Goal: Obtain resource: Obtain resource

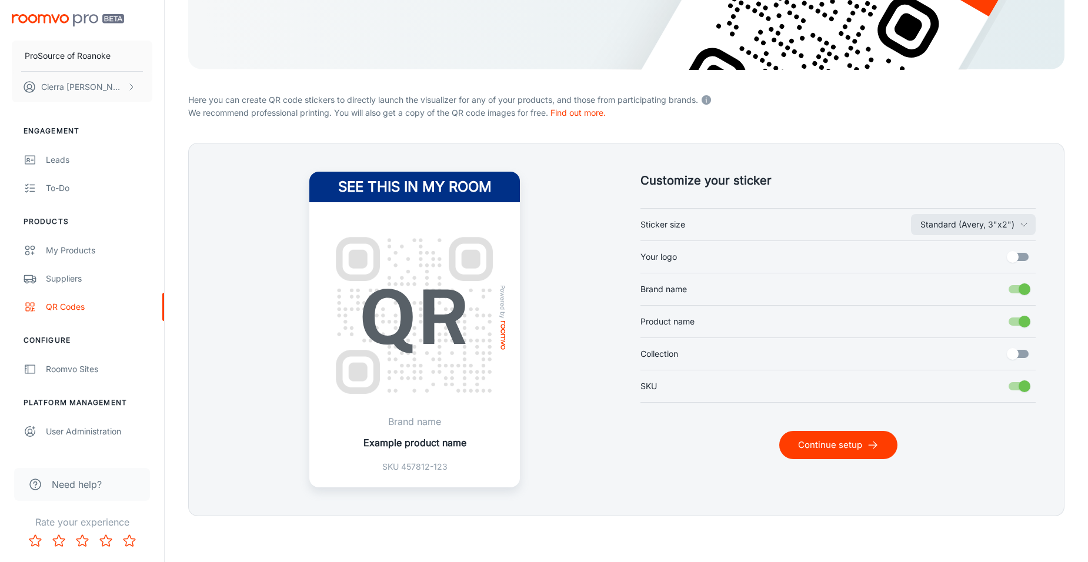
scroll to position [206, 0]
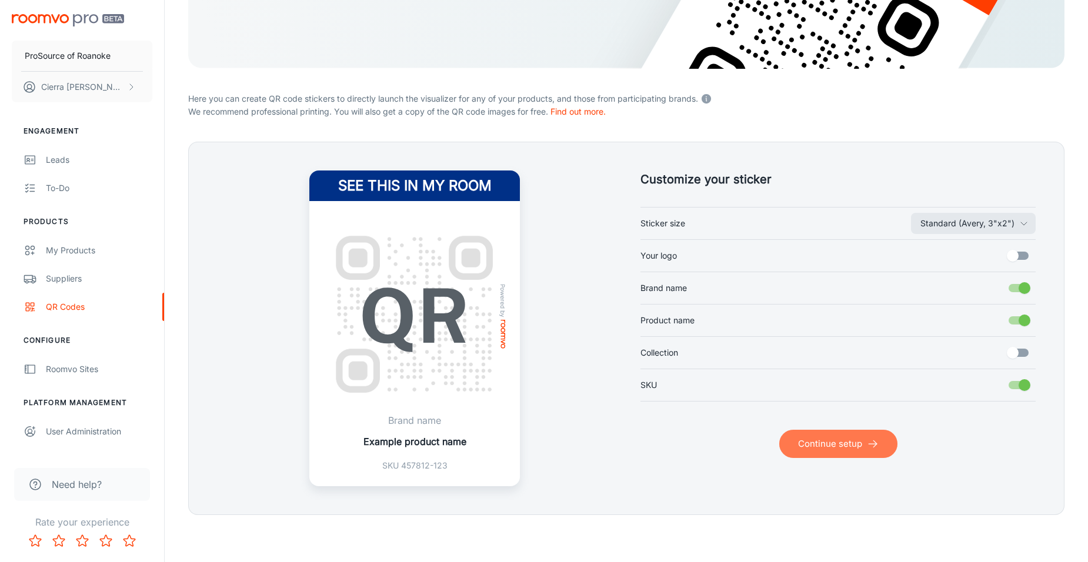
click at [833, 440] on button "Continue setup" at bounding box center [838, 444] width 118 height 28
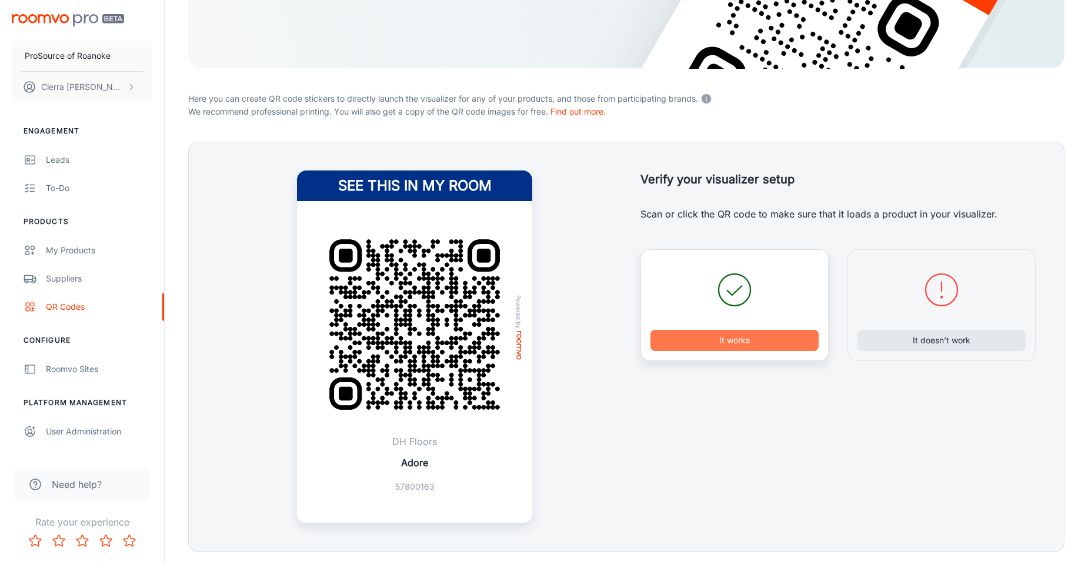
click at [721, 346] on button "It works" at bounding box center [734, 340] width 168 height 21
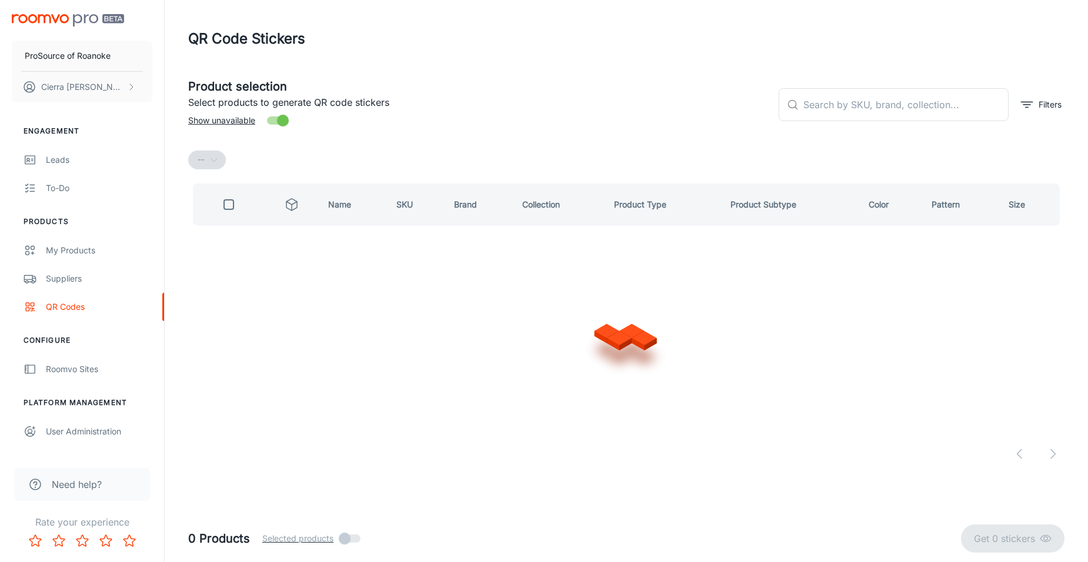
scroll to position [0, 0]
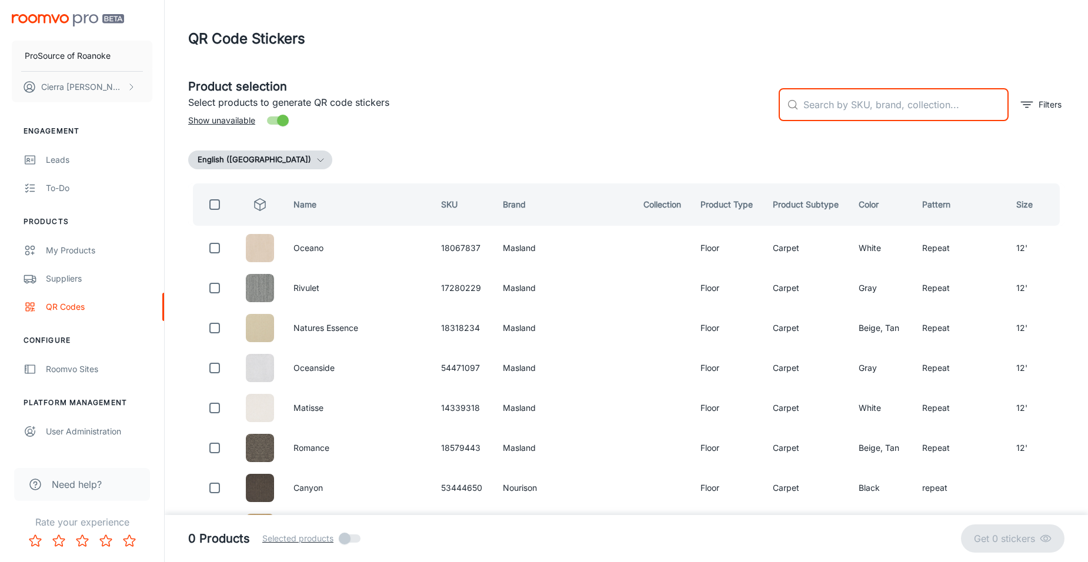
click at [961, 115] on input "text" at bounding box center [905, 104] width 205 height 33
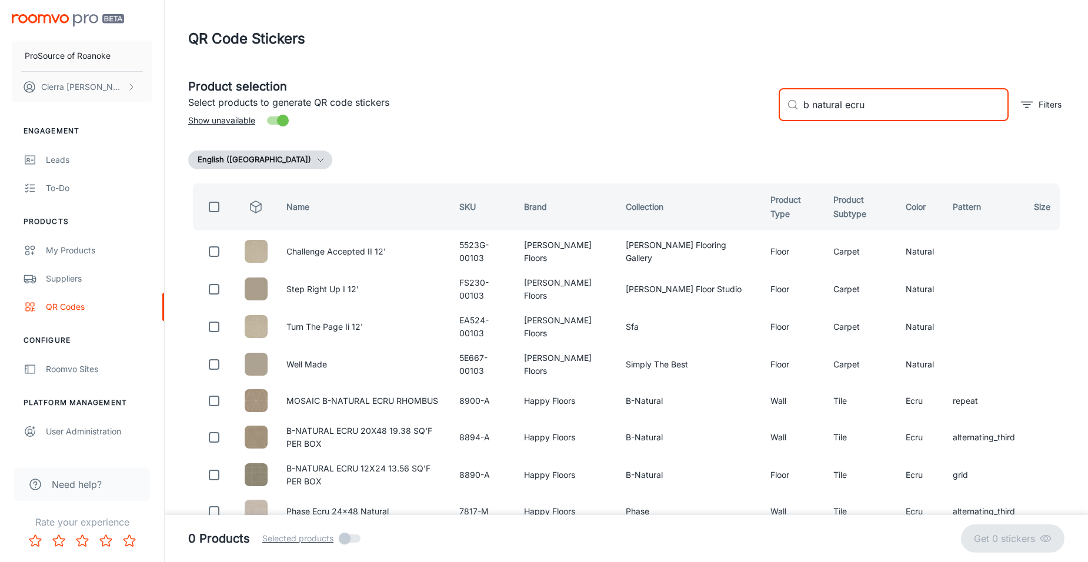
type input "b natural ecru"
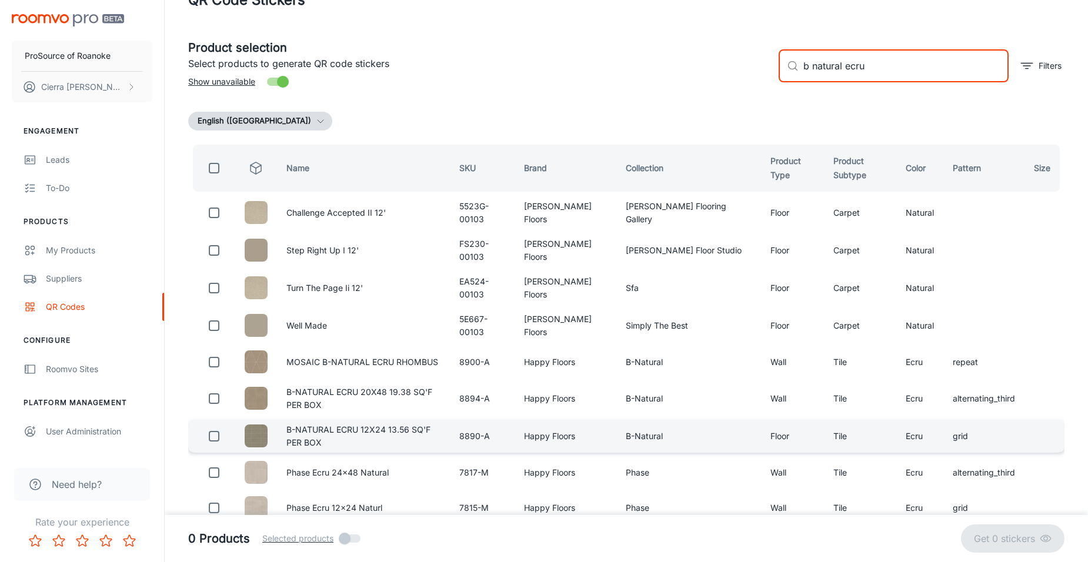
scroll to position [59, 0]
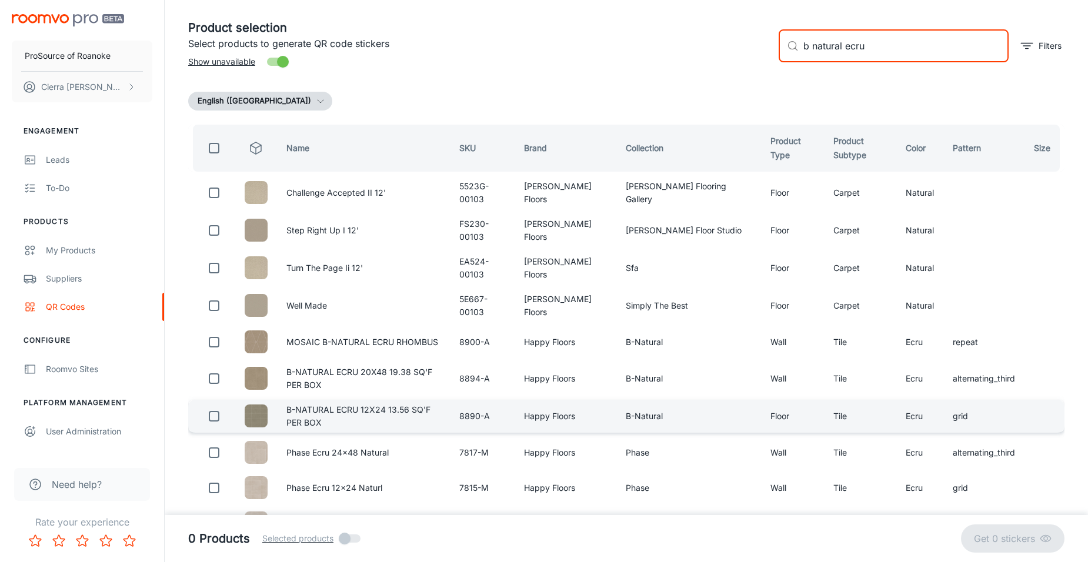
click at [216, 424] on input "checkbox" at bounding box center [214, 417] width 24 height 24
checkbox input "true"
click at [883, 50] on input "b natural ecru" at bounding box center [905, 45] width 205 height 33
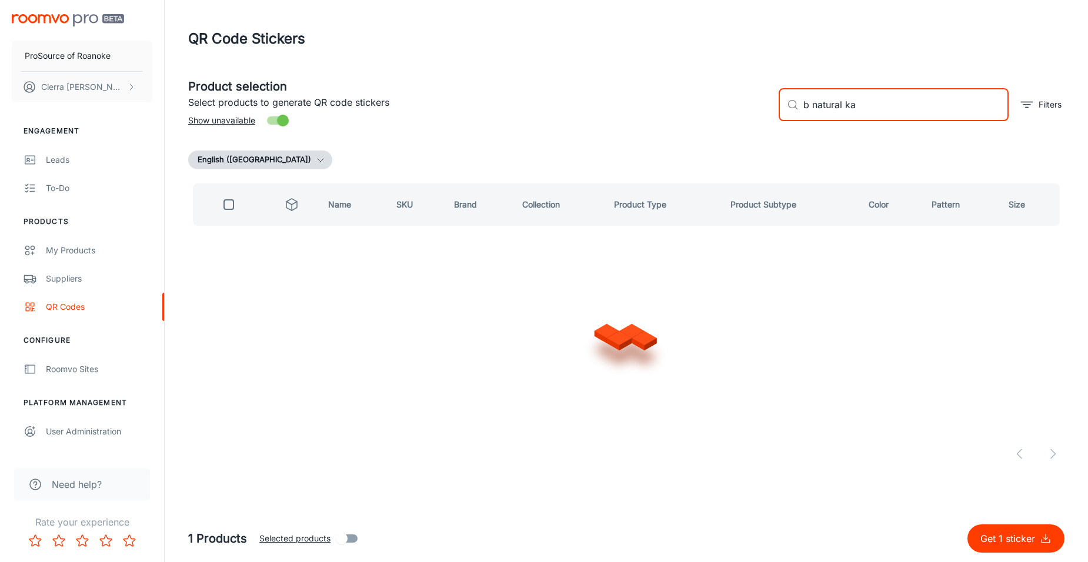
scroll to position [0, 0]
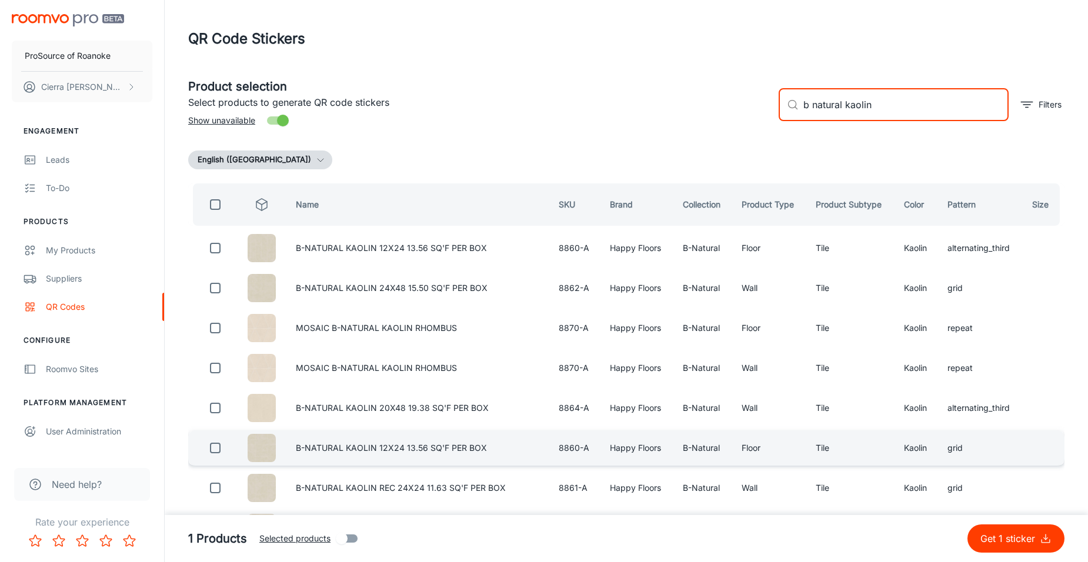
type input "b natural kaolin"
click at [212, 450] on input "checkbox" at bounding box center [215, 448] width 24 height 24
checkbox input "true"
click at [887, 109] on input "b natural kaolin" at bounding box center [905, 104] width 205 height 33
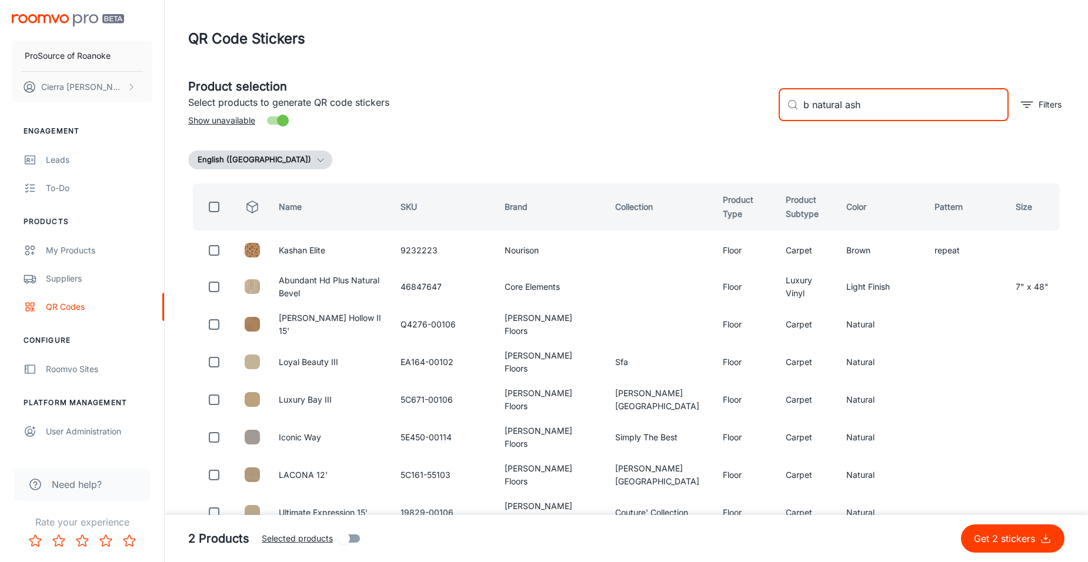
click at [890, 100] on input "b natural ash" at bounding box center [905, 104] width 205 height 33
click at [803, 107] on input "b natural ash" at bounding box center [905, 104] width 205 height 33
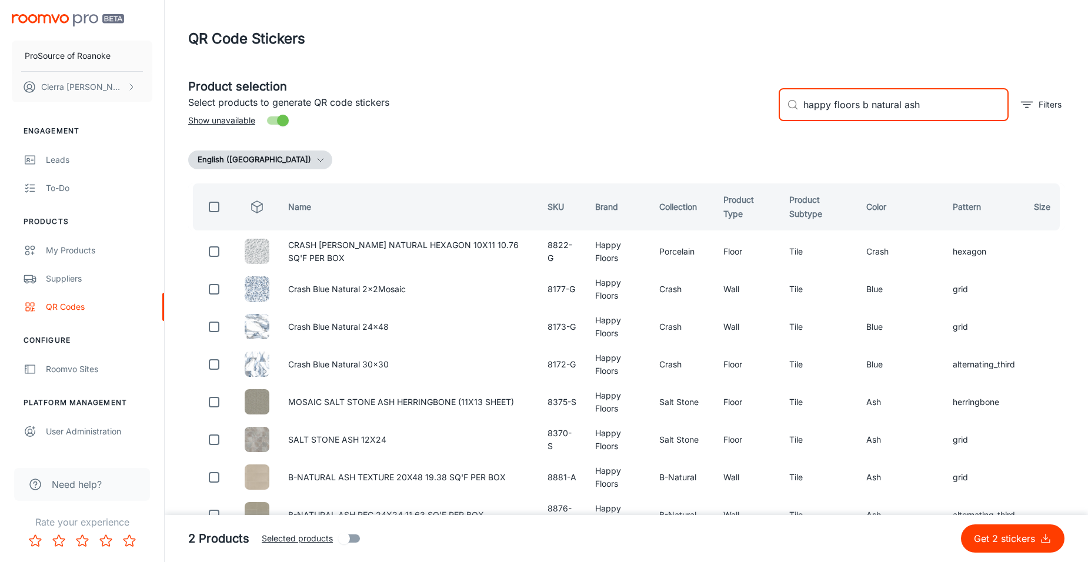
click at [970, 99] on input "happy floors b natural ash" at bounding box center [905, 104] width 205 height 33
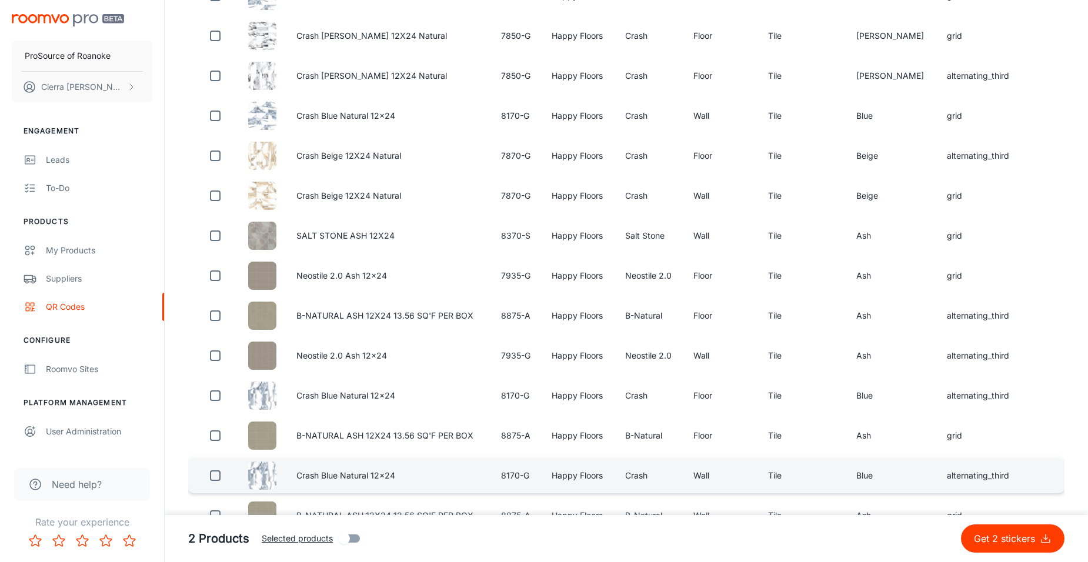
scroll to position [470, 0]
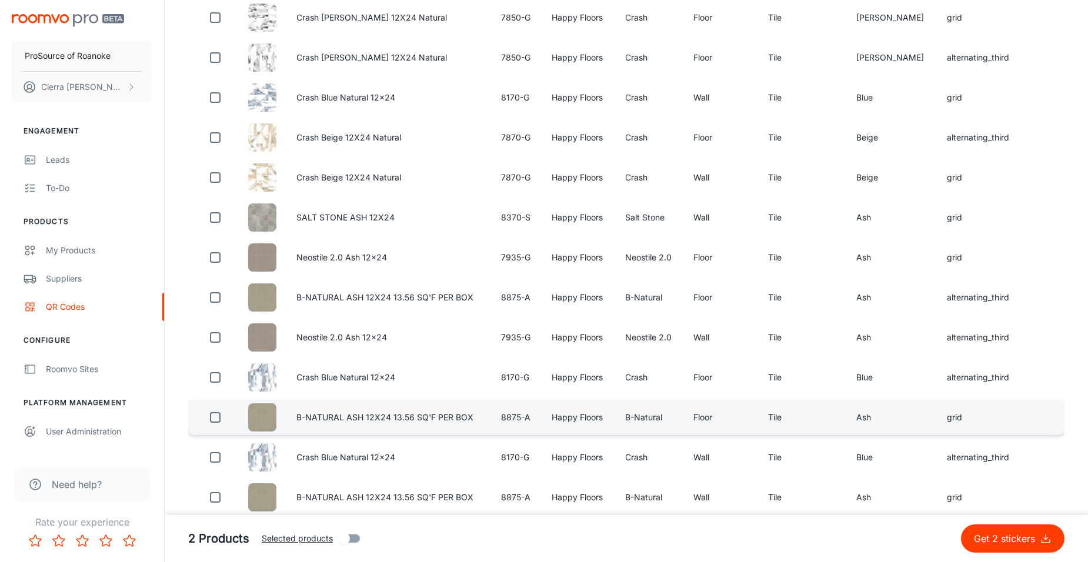
type input "happy floors b natural ash 12x24"
click at [215, 418] on input "checkbox" at bounding box center [215, 418] width 24 height 24
checkbox input "true"
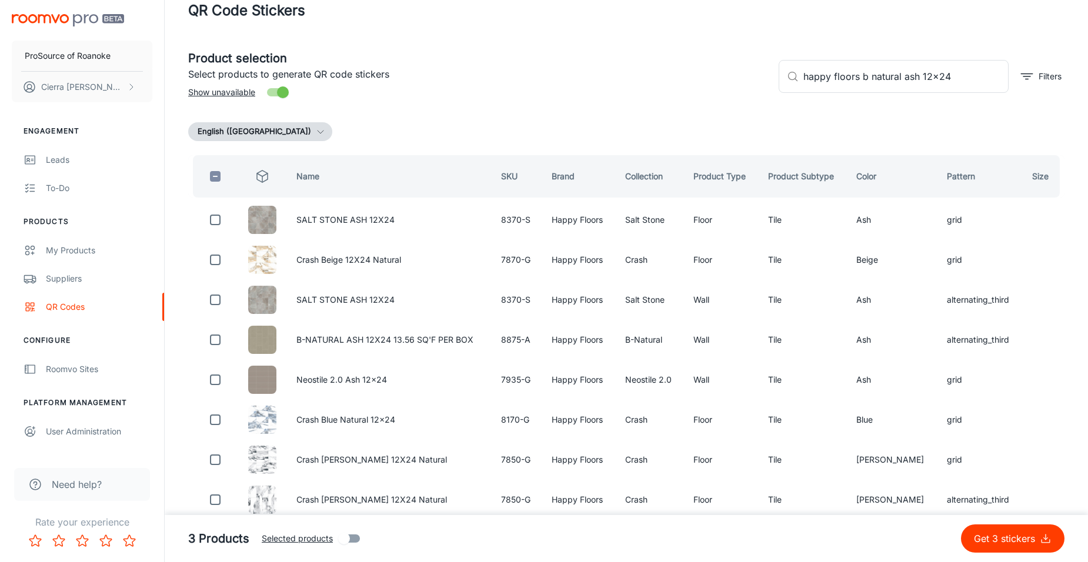
scroll to position [0, 0]
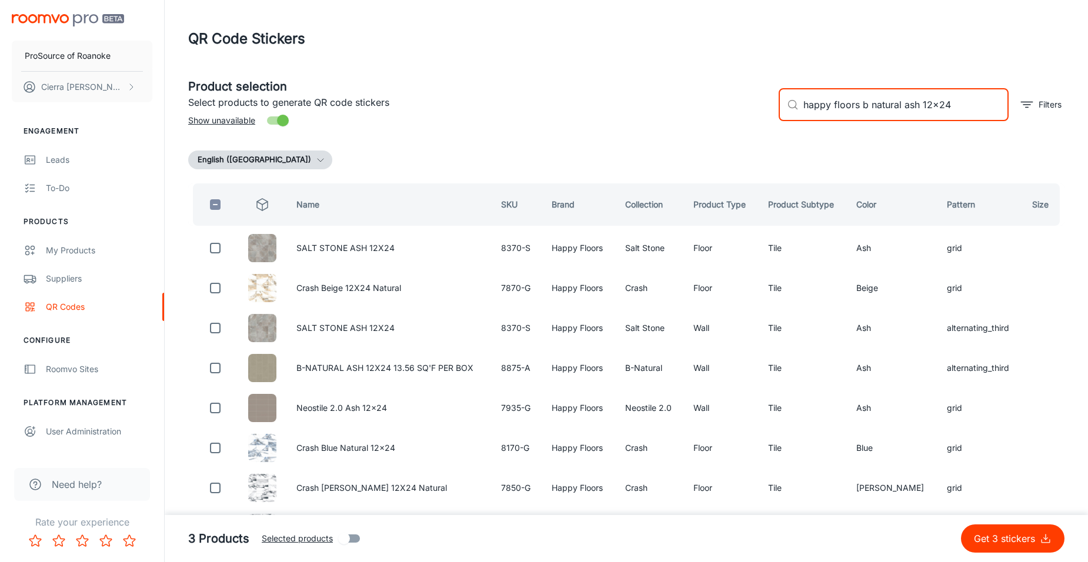
drag, startPoint x: 962, startPoint y: 106, endPoint x: 859, endPoint y: 123, distance: 104.2
click at [859, 123] on div "​ happy floors b natural ash 12x24 ​ Filters" at bounding box center [916, 100] width 295 height 64
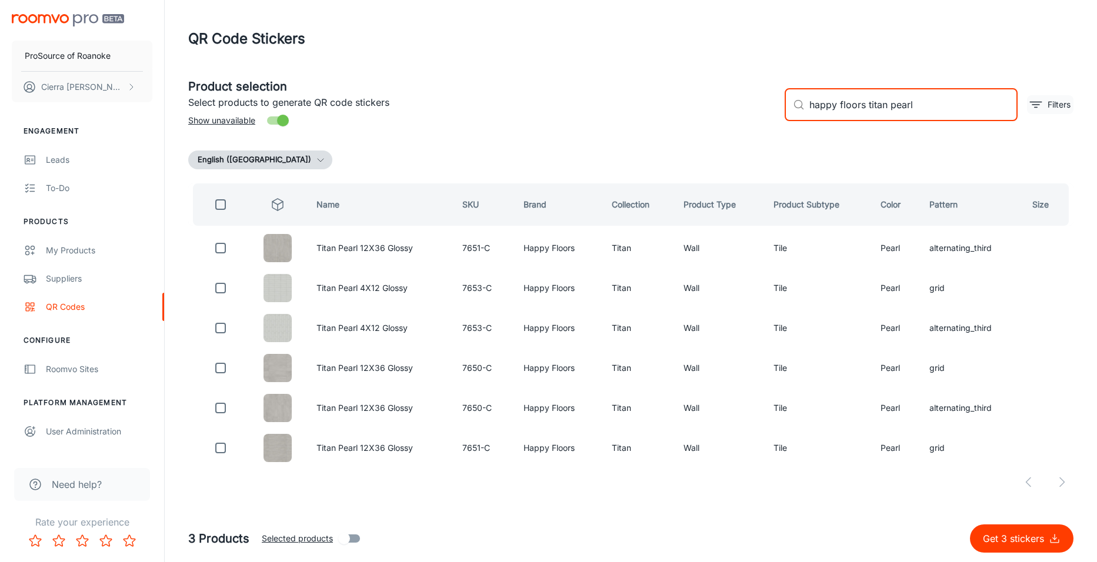
type input "happy floors titan pearl"
click at [1040, 106] on icon "filter" at bounding box center [1035, 105] width 14 height 14
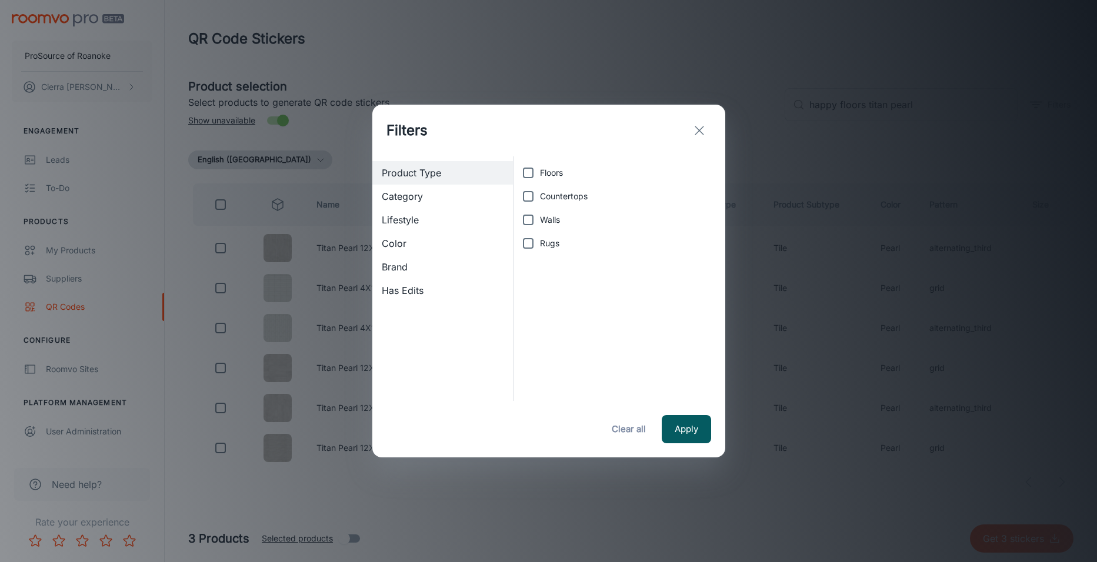
click at [527, 175] on input "Floors" at bounding box center [528, 173] width 24 height 24
checkbox input "true"
click at [689, 424] on button "Apply" at bounding box center [685, 429] width 49 height 28
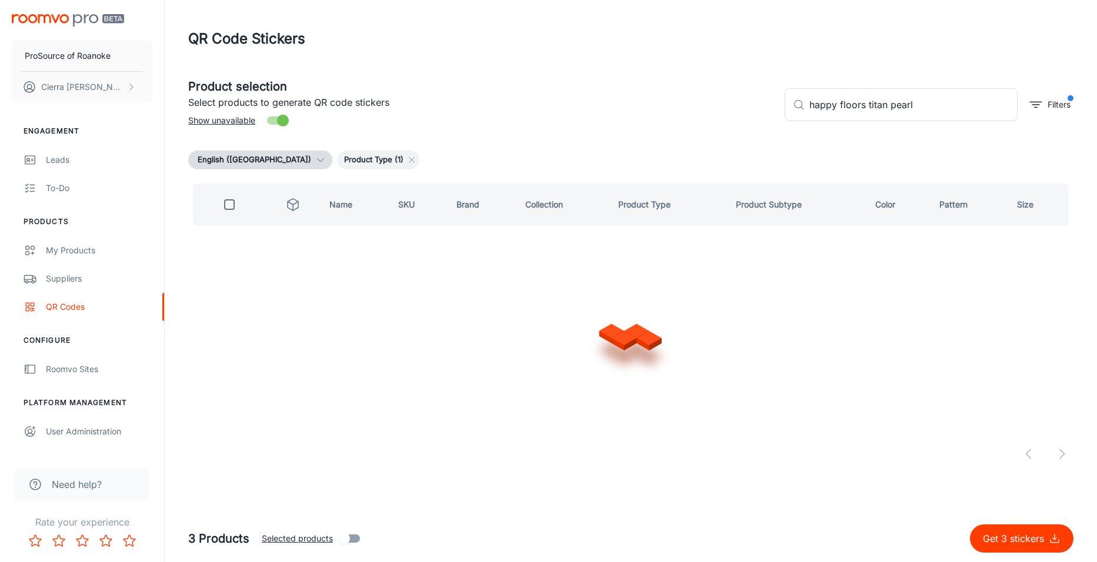
checkbox input "true"
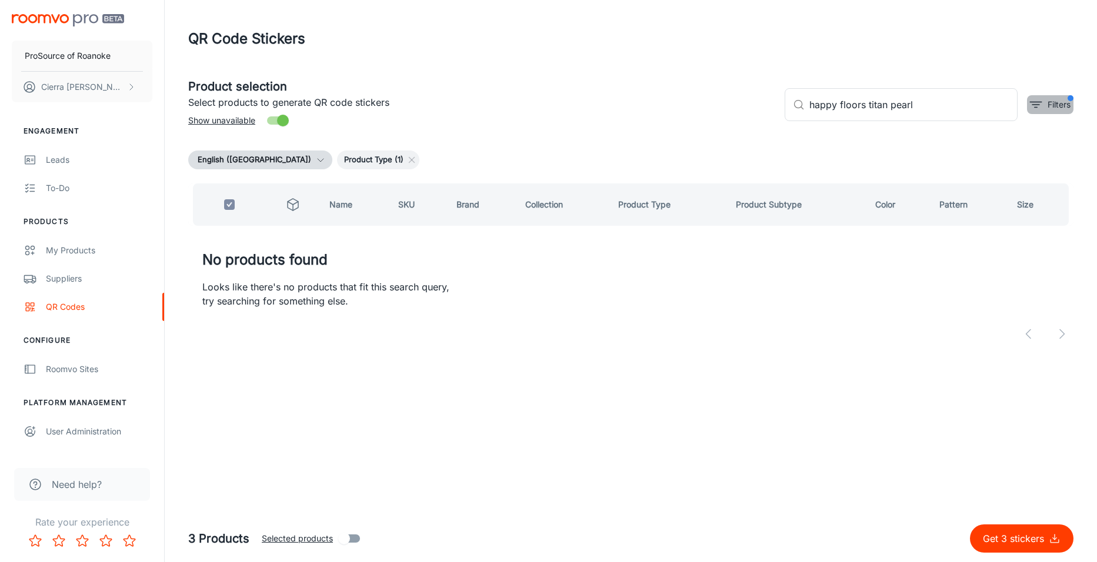
click at [1055, 106] on p "Filters" at bounding box center [1058, 104] width 23 height 13
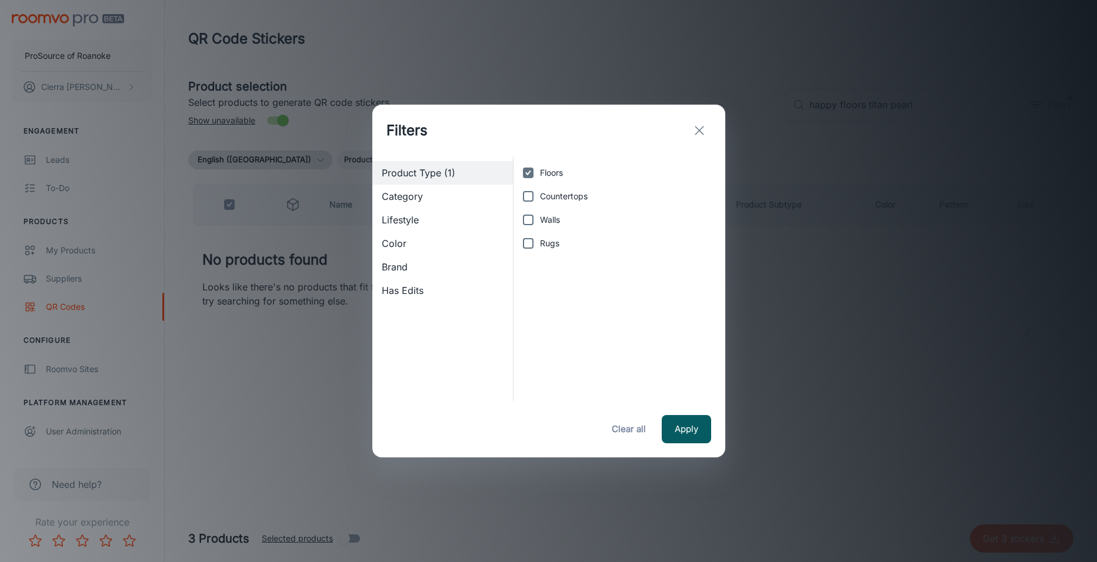
click at [530, 175] on input "Floors" at bounding box center [528, 173] width 24 height 24
checkbox input "false"
click at [699, 426] on button "Apply" at bounding box center [685, 429] width 49 height 28
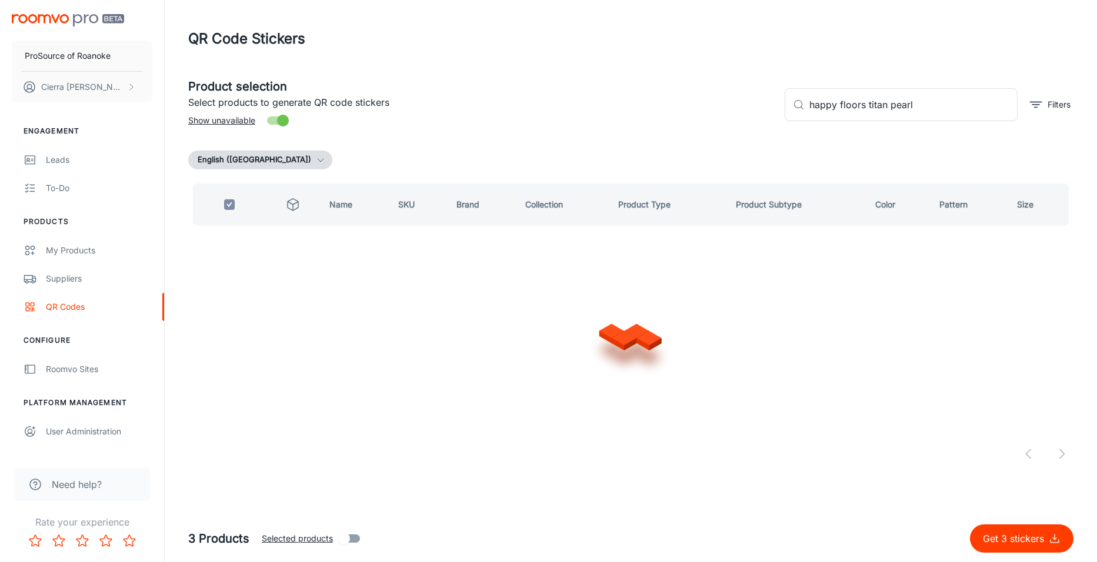
checkbox input "false"
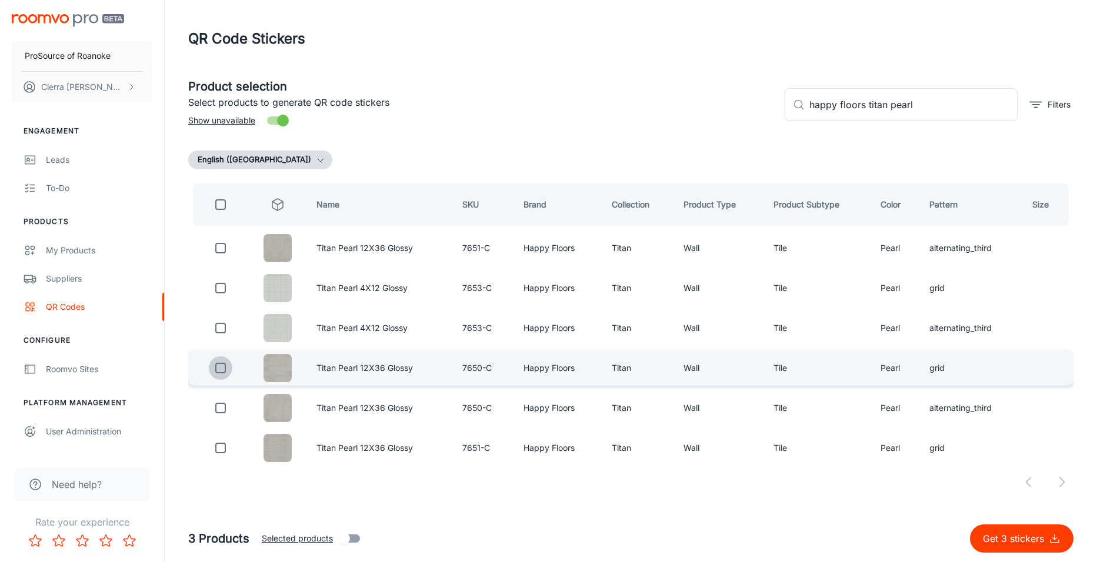
click at [220, 368] on input "checkbox" at bounding box center [221, 368] width 24 height 24
checkbox input "true"
click at [937, 99] on input "happy floors titan pearl" at bounding box center [913, 104] width 208 height 33
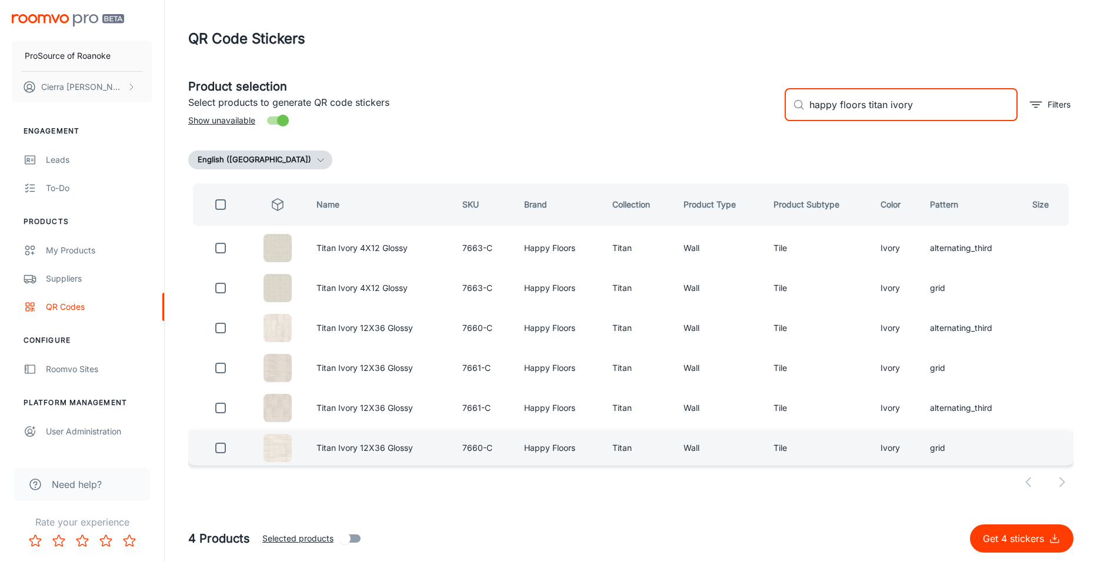
type input "happy floors titan ivory"
click at [221, 449] on input "checkbox" at bounding box center [221, 448] width 24 height 24
checkbox input "true"
click at [946, 110] on input "happy floors titan ivory" at bounding box center [913, 104] width 208 height 33
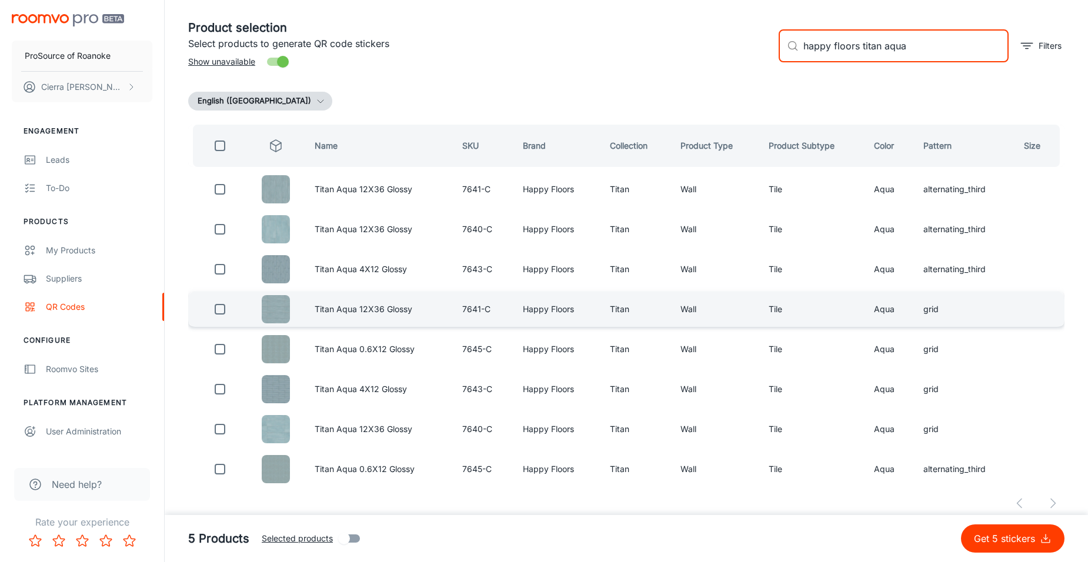
scroll to position [68, 0]
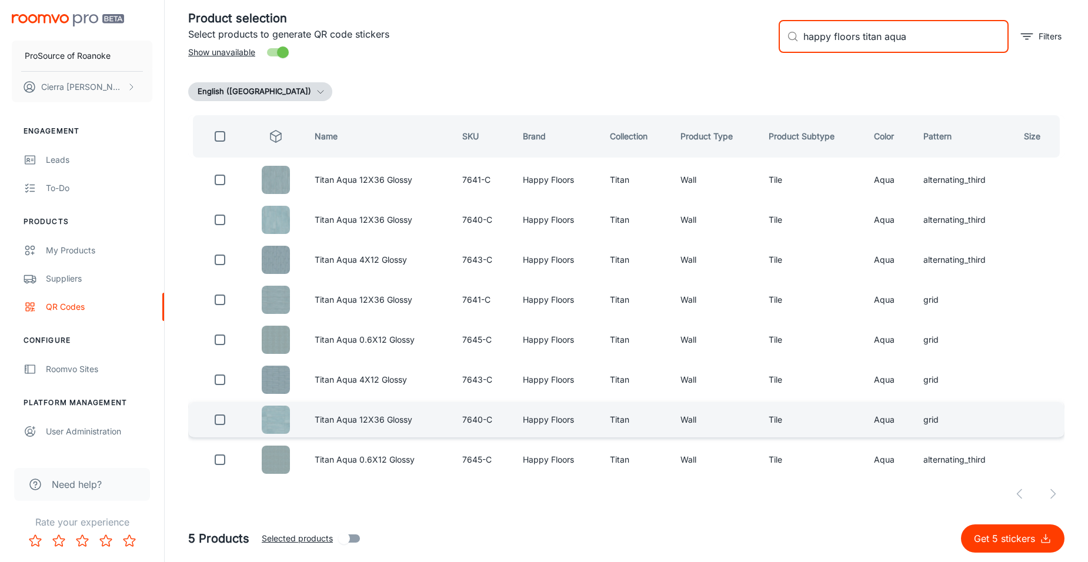
type input "happy floors titan aqua"
click at [218, 422] on input "checkbox" at bounding box center [220, 420] width 24 height 24
checkbox input "true"
click at [930, 29] on input "happy floors titan aqua" at bounding box center [905, 36] width 205 height 33
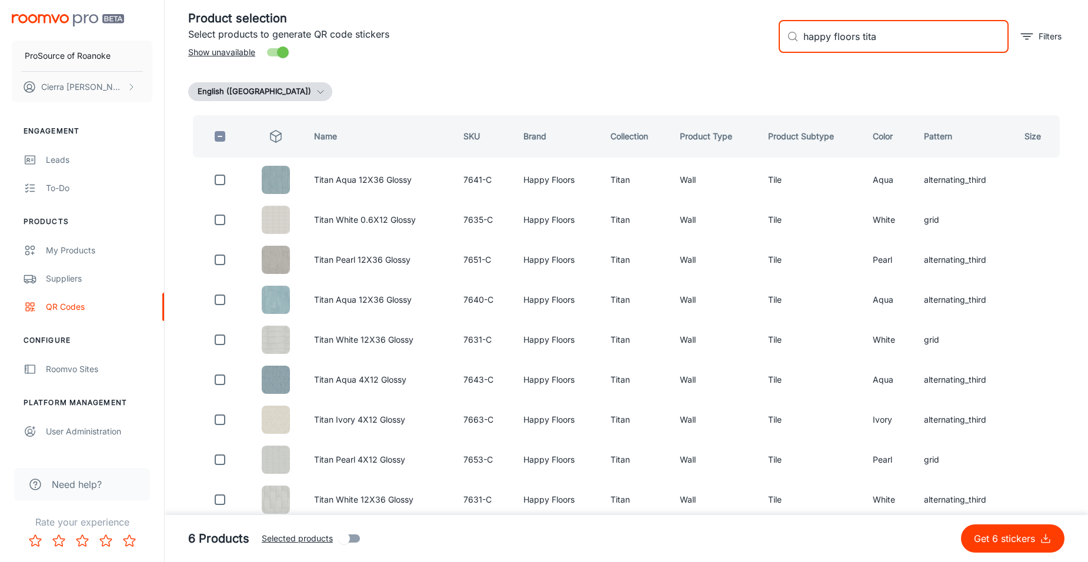
scroll to position [0, 0]
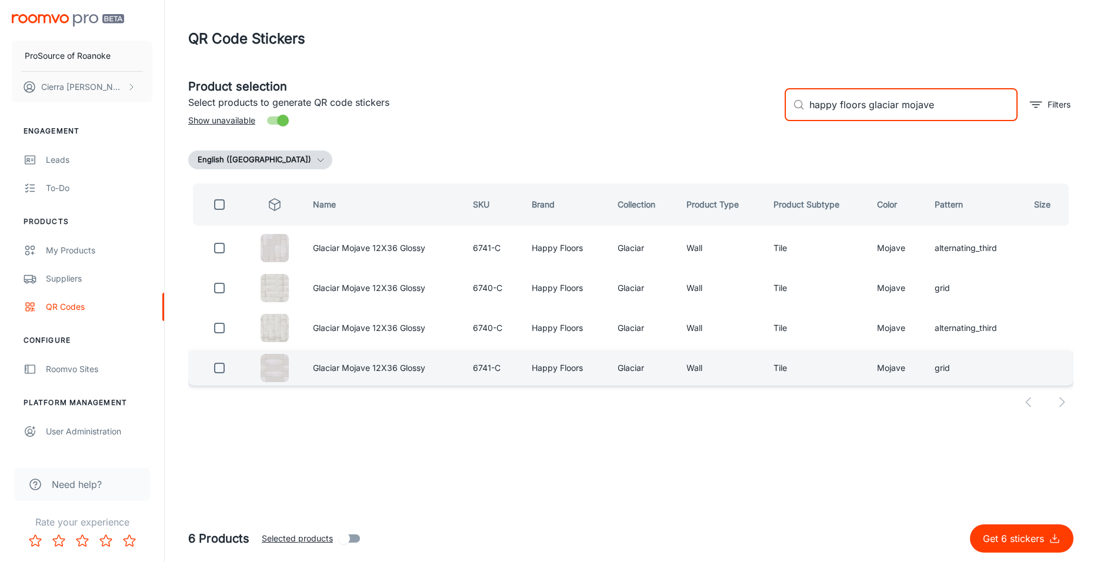
type input "happy floors glaciar mojave"
click at [217, 371] on input "checkbox" at bounding box center [220, 368] width 24 height 24
checkbox input "true"
click at [931, 108] on input "happy floors glaciar mojave" at bounding box center [913, 104] width 208 height 33
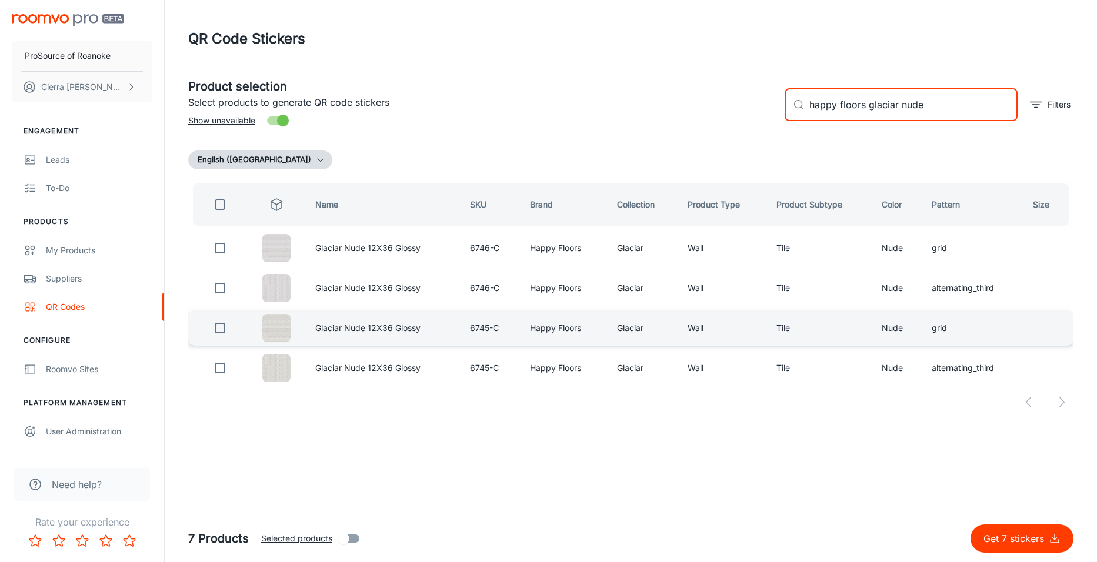
type input "happy floors glaciar nude"
click at [221, 332] on input "checkbox" at bounding box center [220, 328] width 24 height 24
checkbox input "true"
click at [934, 100] on input "happy floors glaciar nude" at bounding box center [913, 104] width 208 height 33
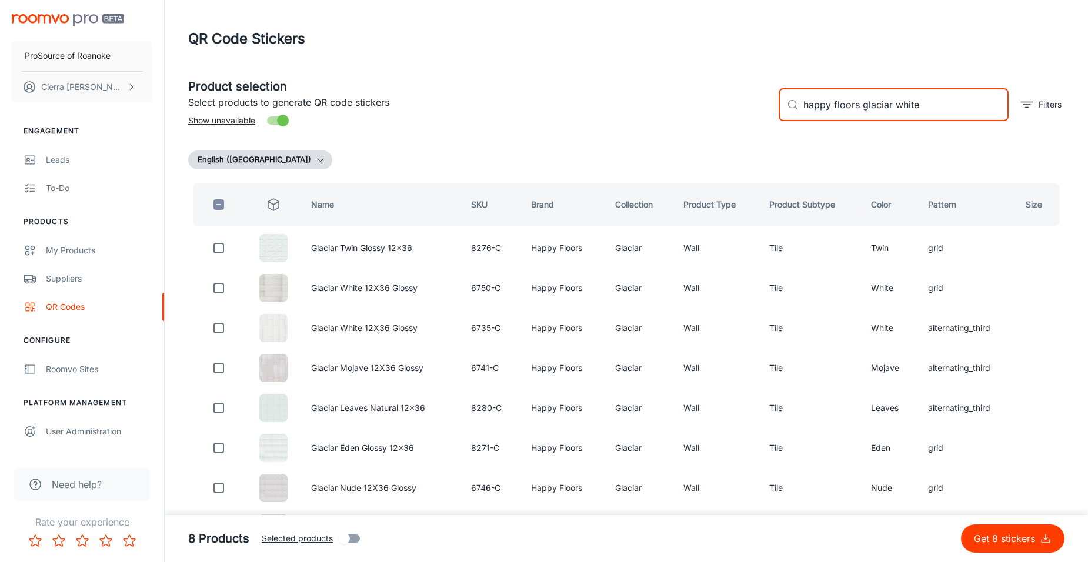
type input "happy floors glaciar white"
click at [961, 524] on button "Get 8 stickers" at bounding box center [1012, 538] width 103 height 28
checkbox input "false"
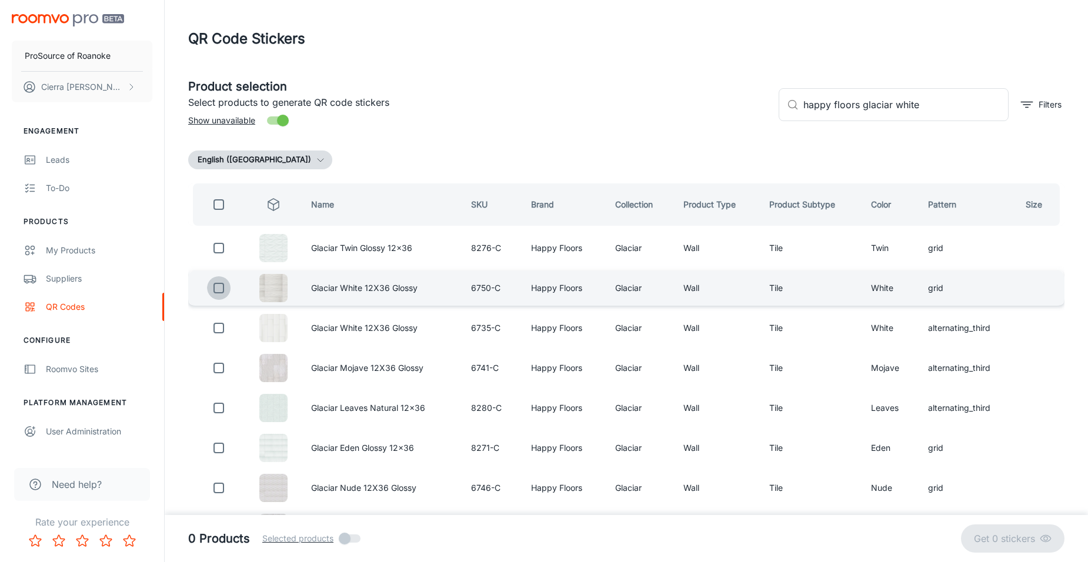
click at [215, 289] on input "checkbox" at bounding box center [219, 288] width 24 height 24
checkbox input "true"
click at [931, 109] on input "happy floors glaciar white" at bounding box center [905, 104] width 205 height 33
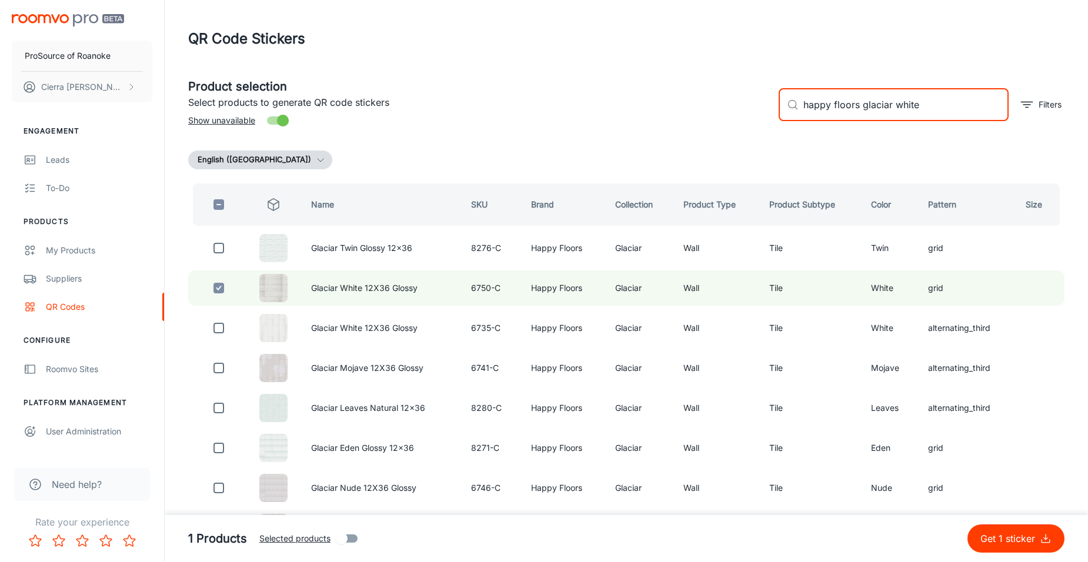
drag, startPoint x: 917, startPoint y: 96, endPoint x: 893, endPoint y: 110, distance: 27.9
click at [893, 110] on input "happy floors glaciar white" at bounding box center [905, 104] width 205 height 33
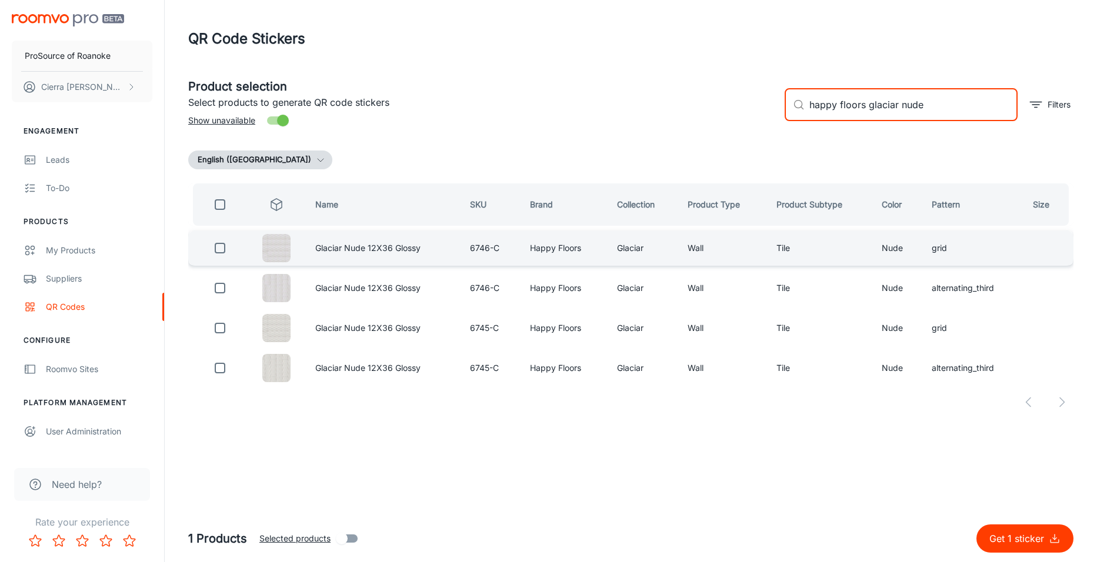
type input "happy floors glaciar nude"
click at [577, 248] on td "Happy Floors" at bounding box center [563, 247] width 87 height 35
click at [225, 249] on input "checkbox" at bounding box center [220, 248] width 24 height 24
checkbox input "true"
click at [931, 106] on input "happy floors glaciar nude" at bounding box center [913, 104] width 208 height 33
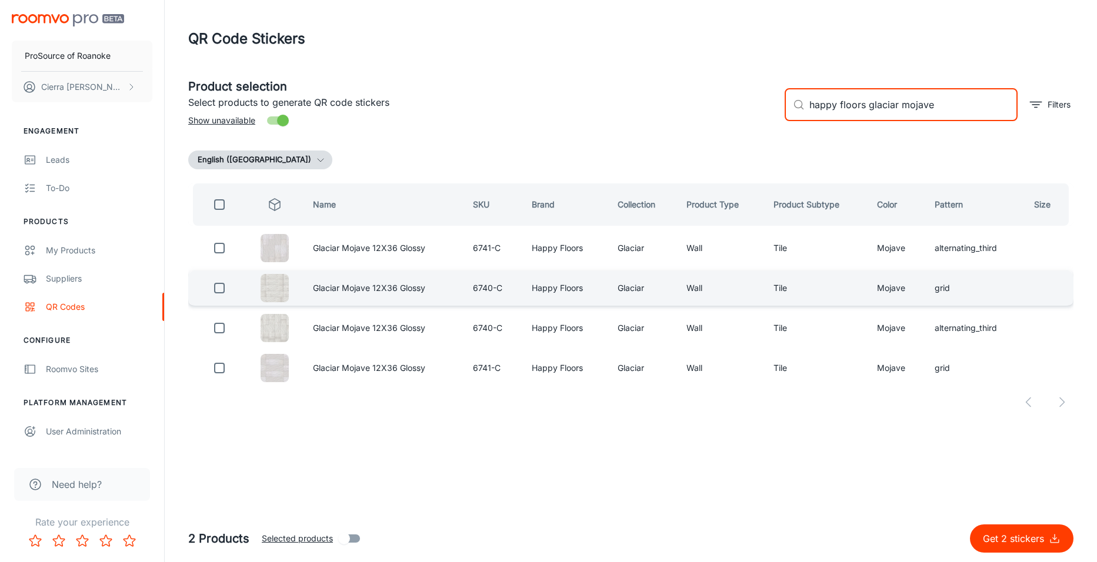
type input "happy floors glaciar mojave"
click at [218, 286] on input "checkbox" at bounding box center [220, 288] width 24 height 24
checkbox input "true"
click at [938, 112] on input "happy floors glaciar mojave" at bounding box center [913, 104] width 208 height 33
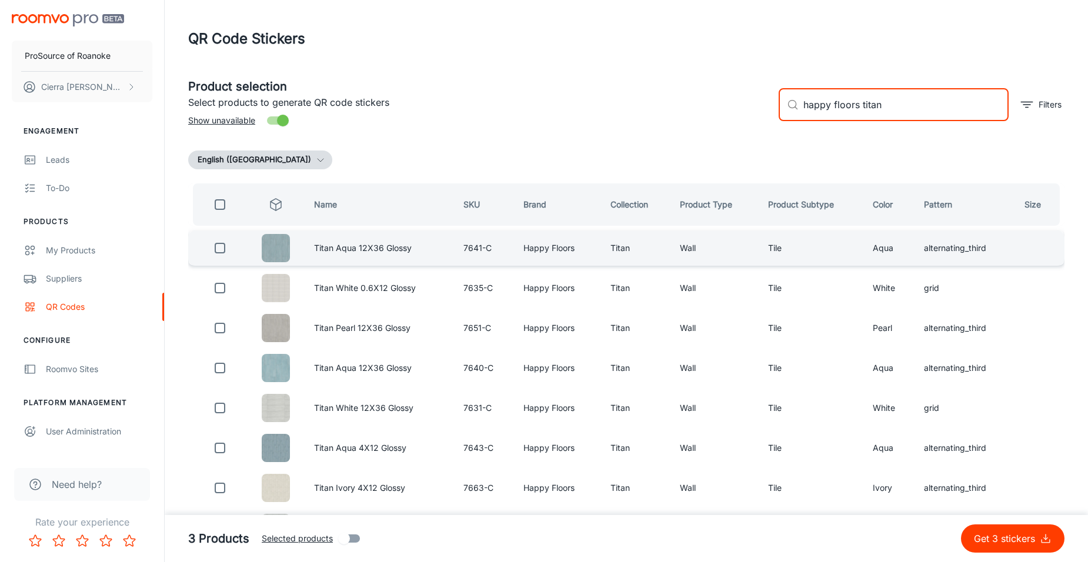
type input "happy floors titan"
click at [220, 245] on input "checkbox" at bounding box center [220, 248] width 24 height 24
checkbox input "true"
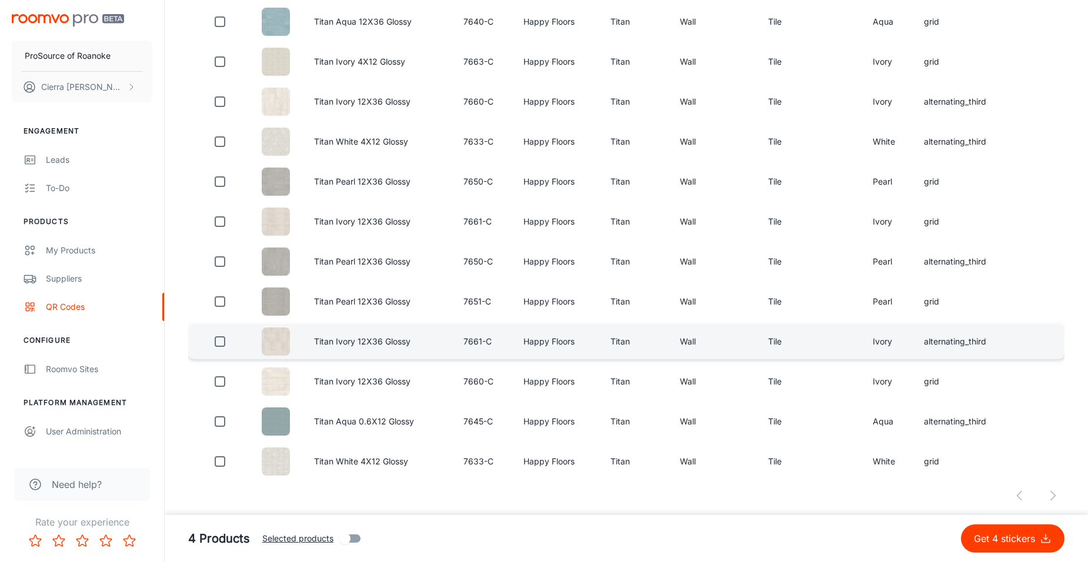
scroll to position [868, 0]
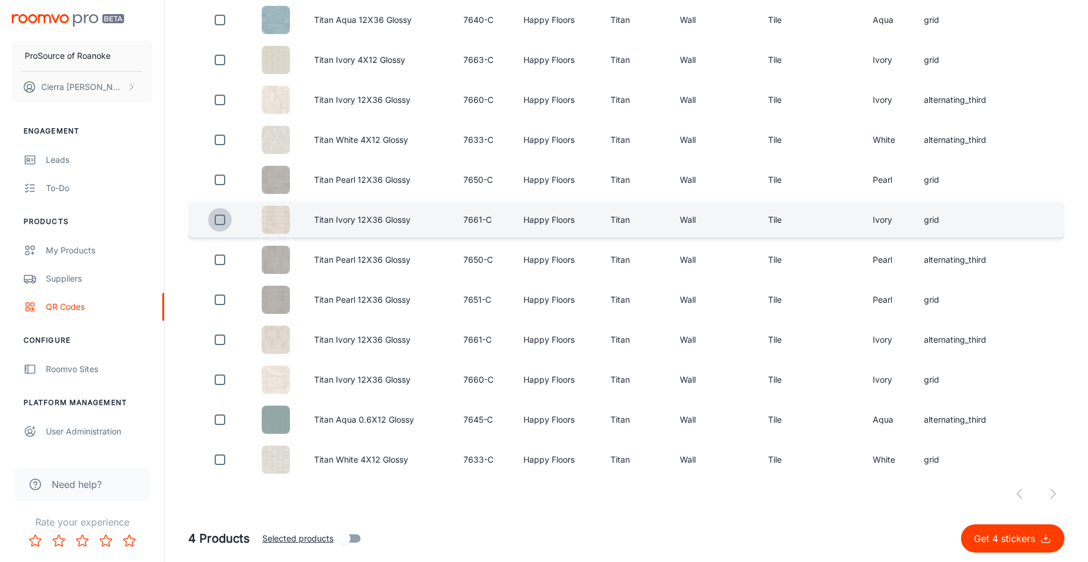
click at [221, 220] on input "checkbox" at bounding box center [220, 220] width 24 height 24
checkbox input "true"
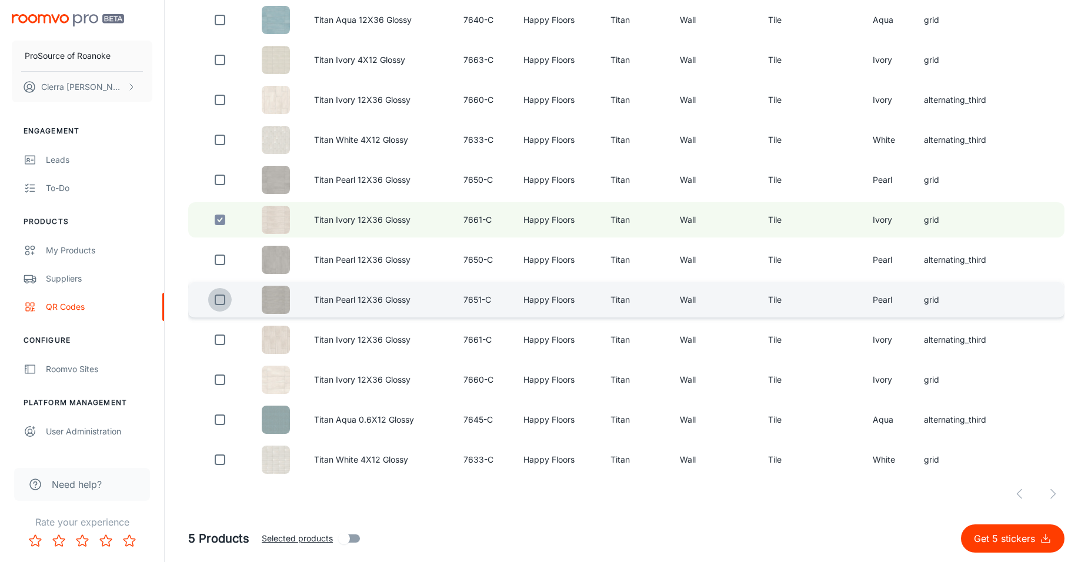
click at [211, 300] on input "checkbox" at bounding box center [220, 300] width 24 height 24
checkbox input "true"
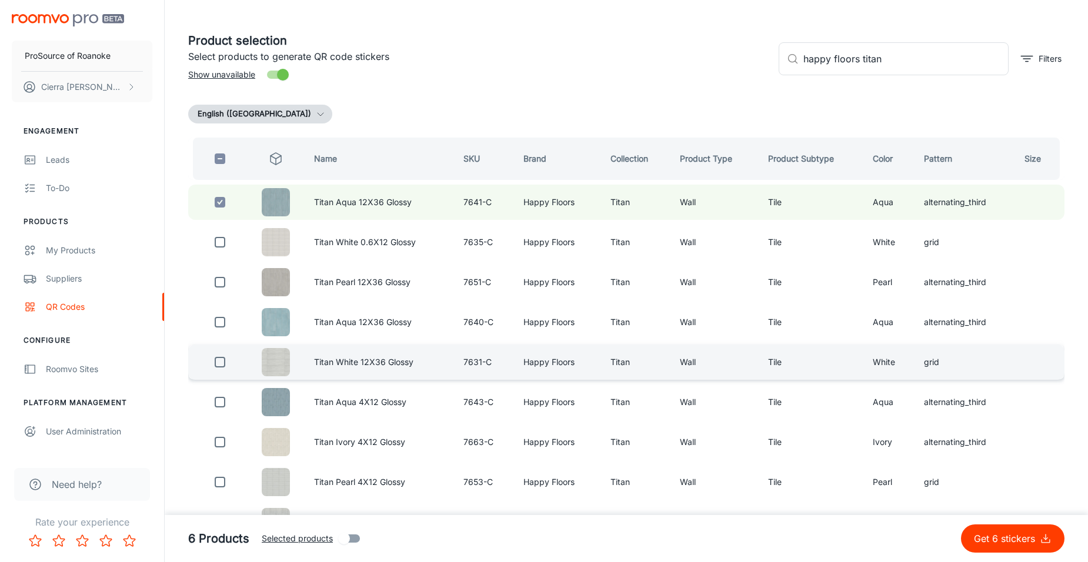
scroll to position [45, 0]
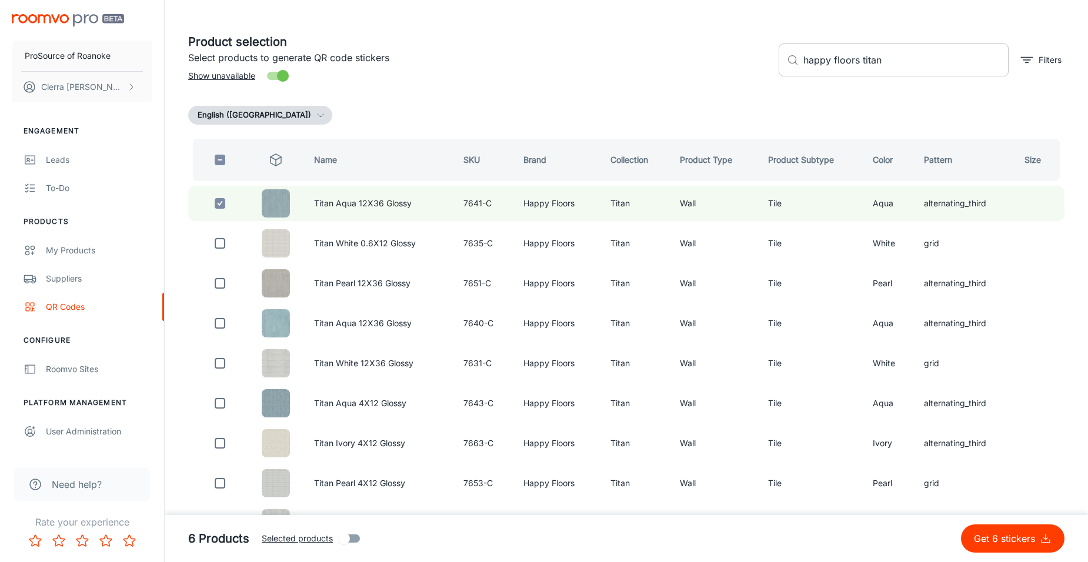
click at [896, 62] on input "happy floors titan" at bounding box center [905, 60] width 205 height 33
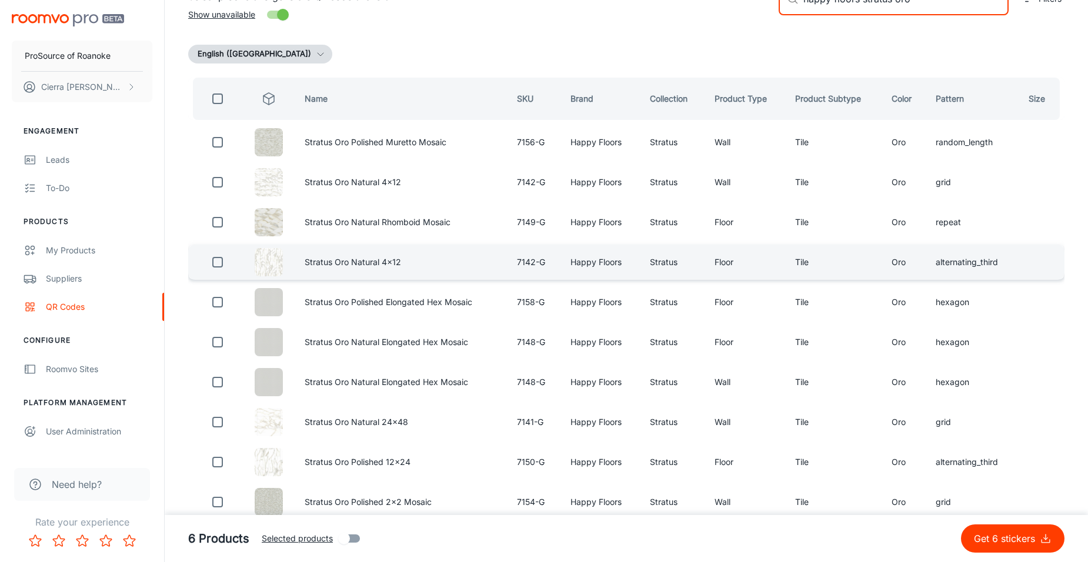
scroll to position [118, 0]
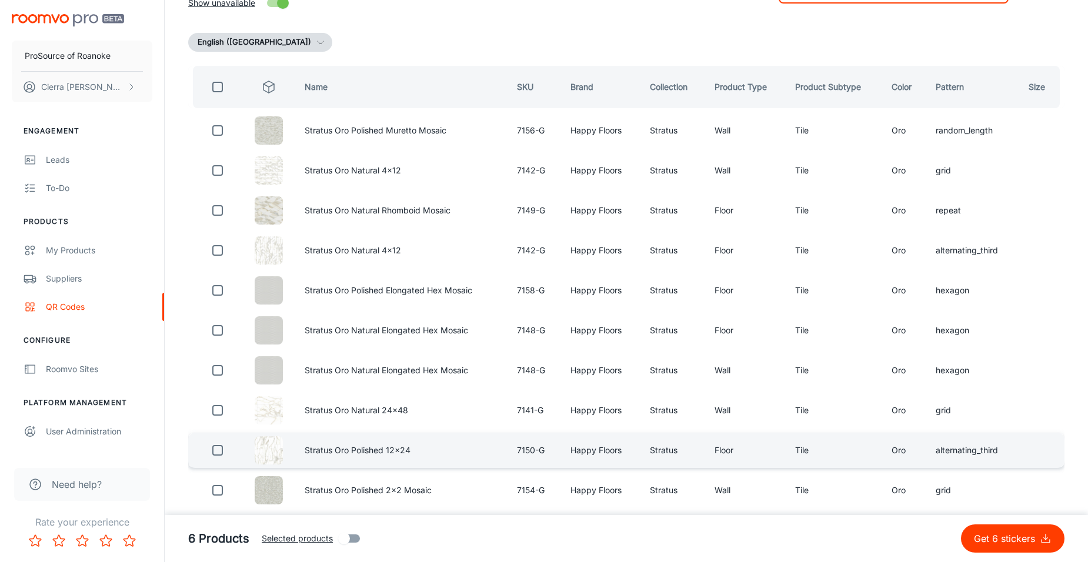
type input "happy floors stratus oro"
click at [219, 454] on input "checkbox" at bounding box center [218, 451] width 24 height 24
checkbox input "true"
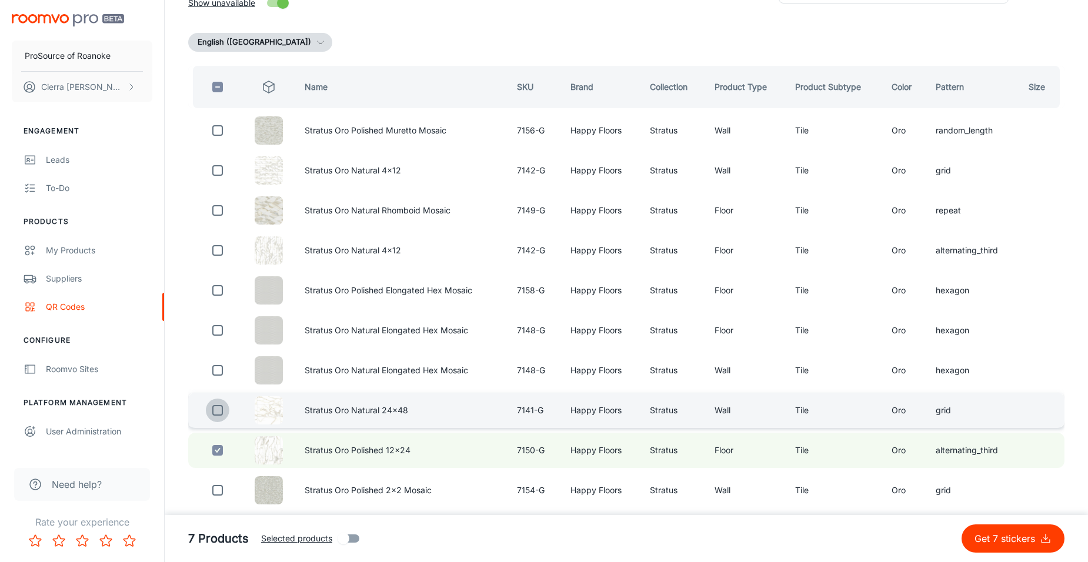
click at [216, 408] on input "checkbox" at bounding box center [218, 411] width 24 height 24
click at [216, 411] on input "checkbox" at bounding box center [218, 411] width 24 height 24
checkbox input "false"
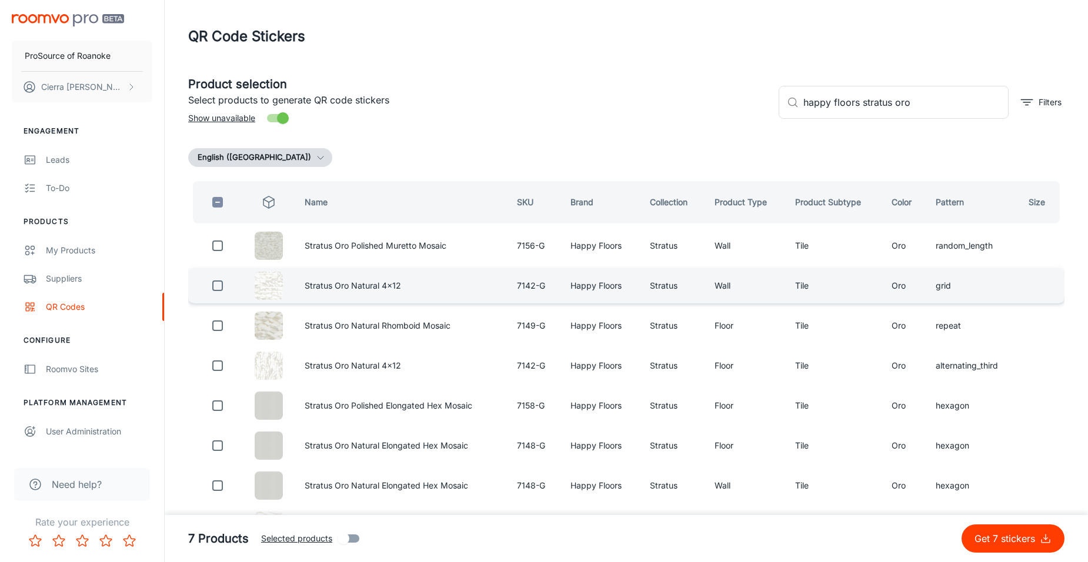
scroll to position [0, 0]
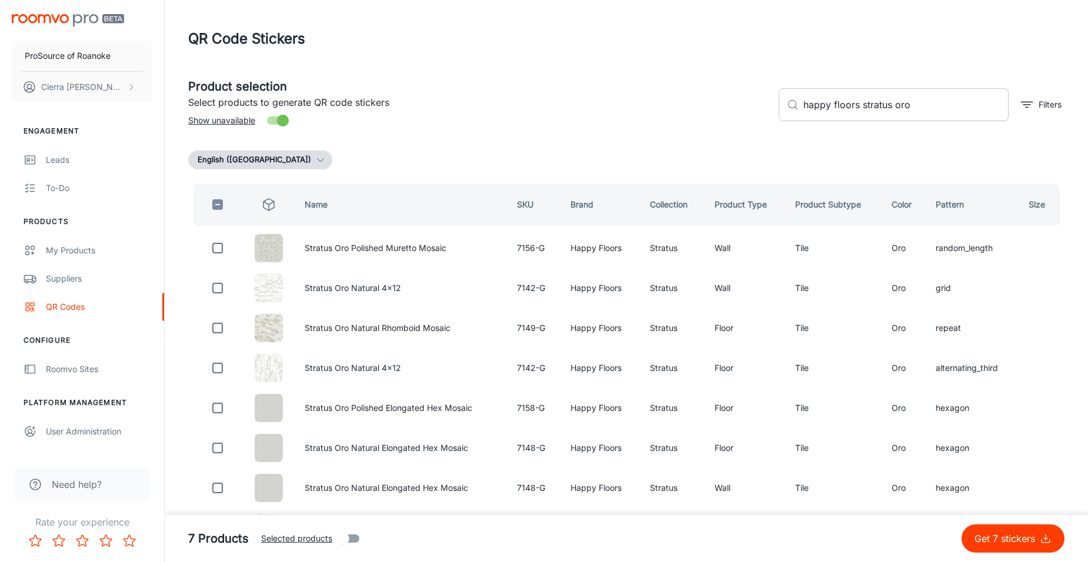
click at [931, 104] on input "happy floors stratus oro" at bounding box center [905, 104] width 205 height 33
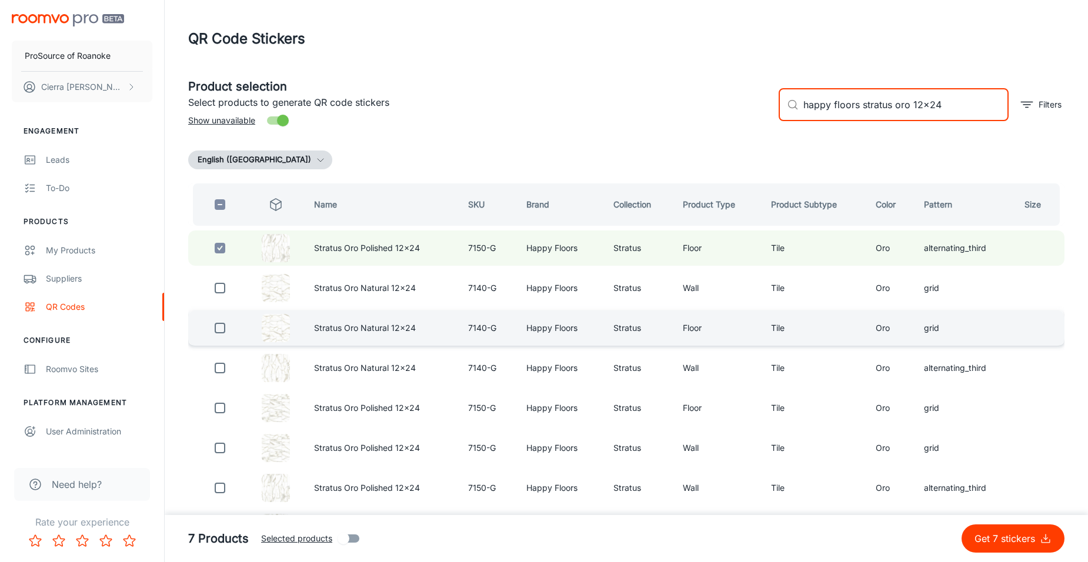
type input "happy floors stratus oro 12x24"
click at [216, 328] on input "checkbox" at bounding box center [220, 328] width 24 height 24
checkbox input "true"
click at [220, 244] on input "checkbox" at bounding box center [220, 248] width 24 height 24
checkbox input "false"
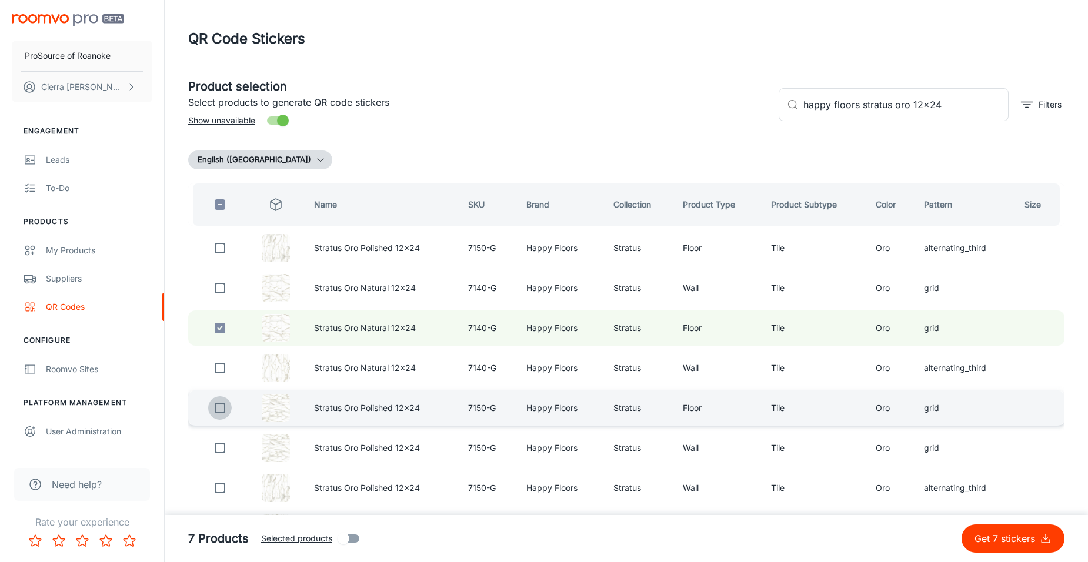
click at [220, 409] on input "checkbox" at bounding box center [220, 408] width 24 height 24
checkbox input "true"
click at [1000, 537] on p "Get 8 stickers" at bounding box center [1007, 539] width 66 height 14
checkbox input "false"
